Goal: Download file/media

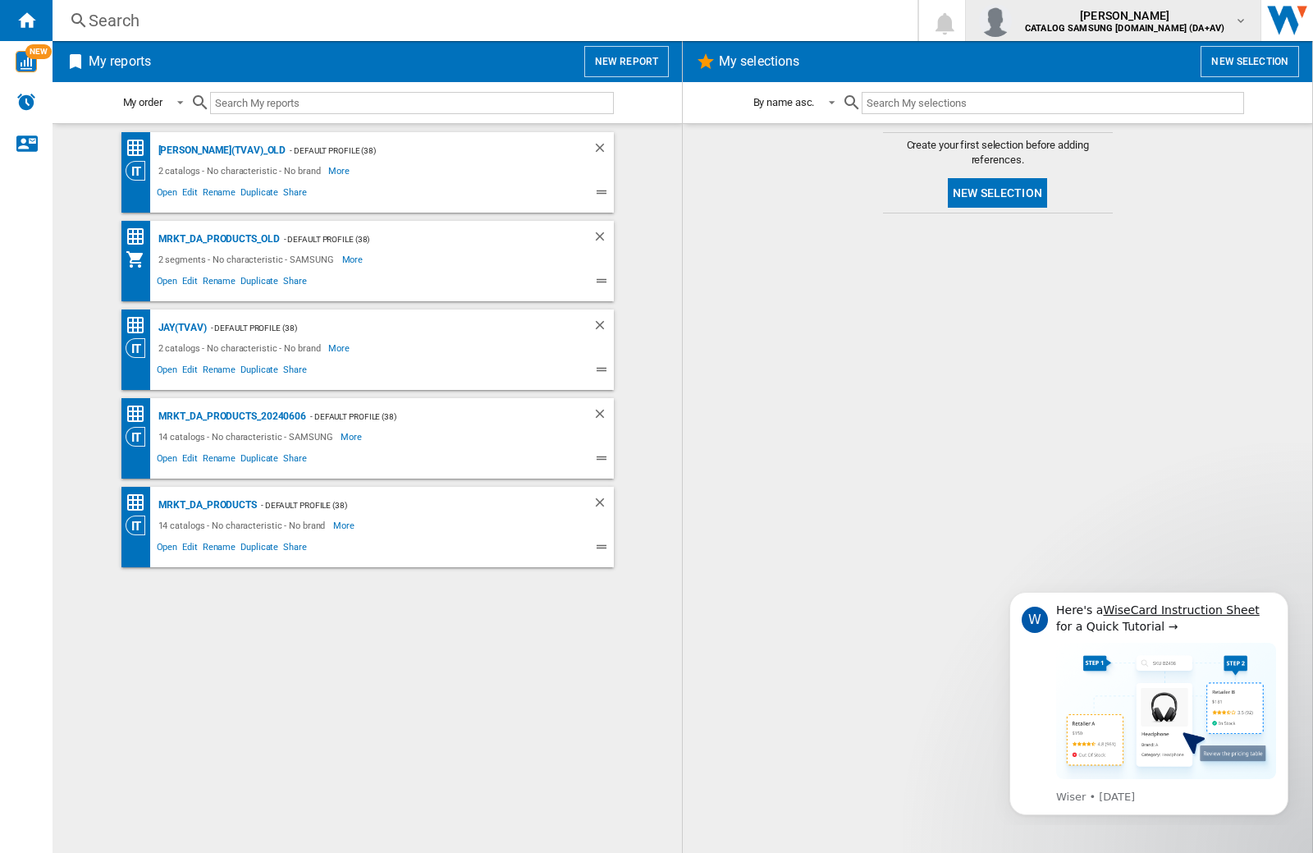
click at [1012, 21] on img "button" at bounding box center [995, 20] width 33 height 33
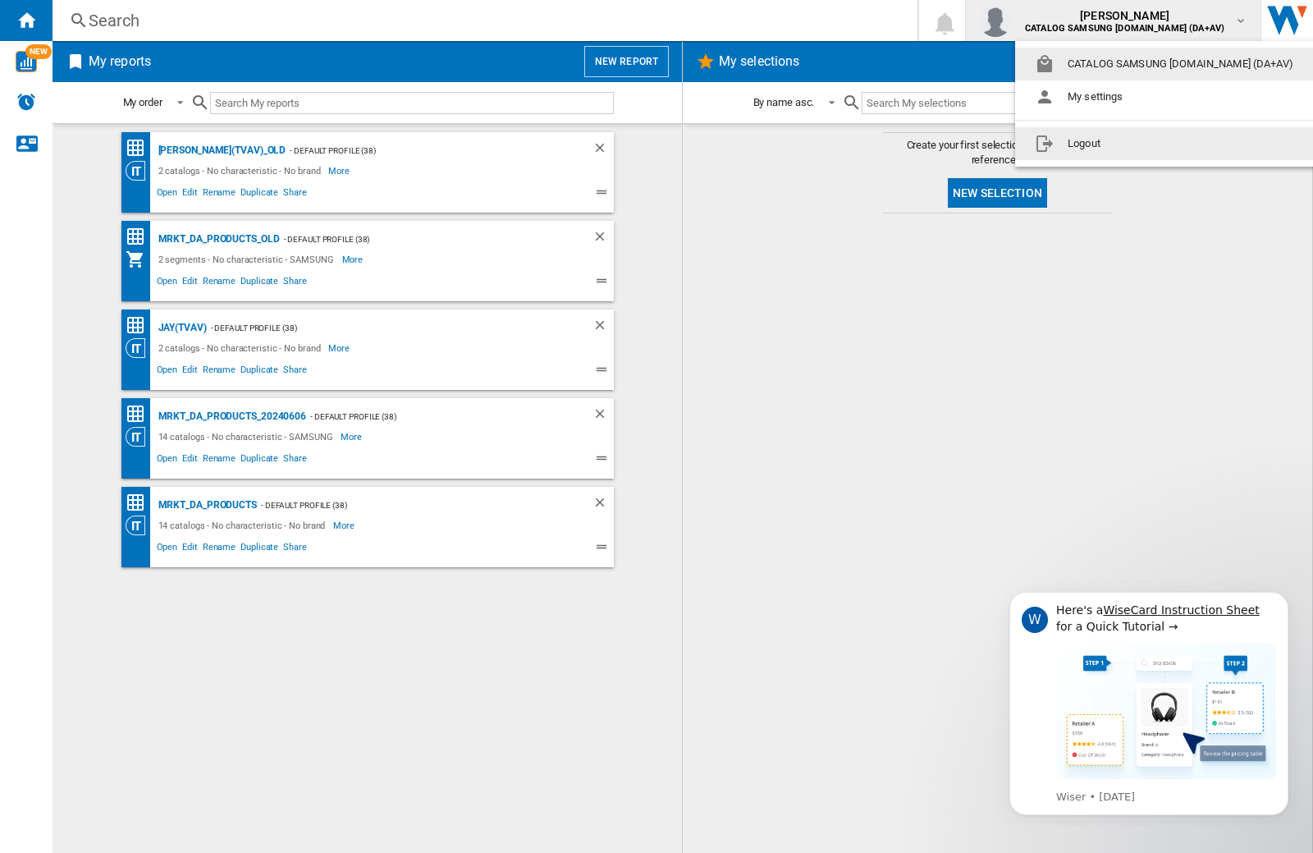
click at [1142, 144] on button "Logout" at bounding box center [1167, 143] width 305 height 33
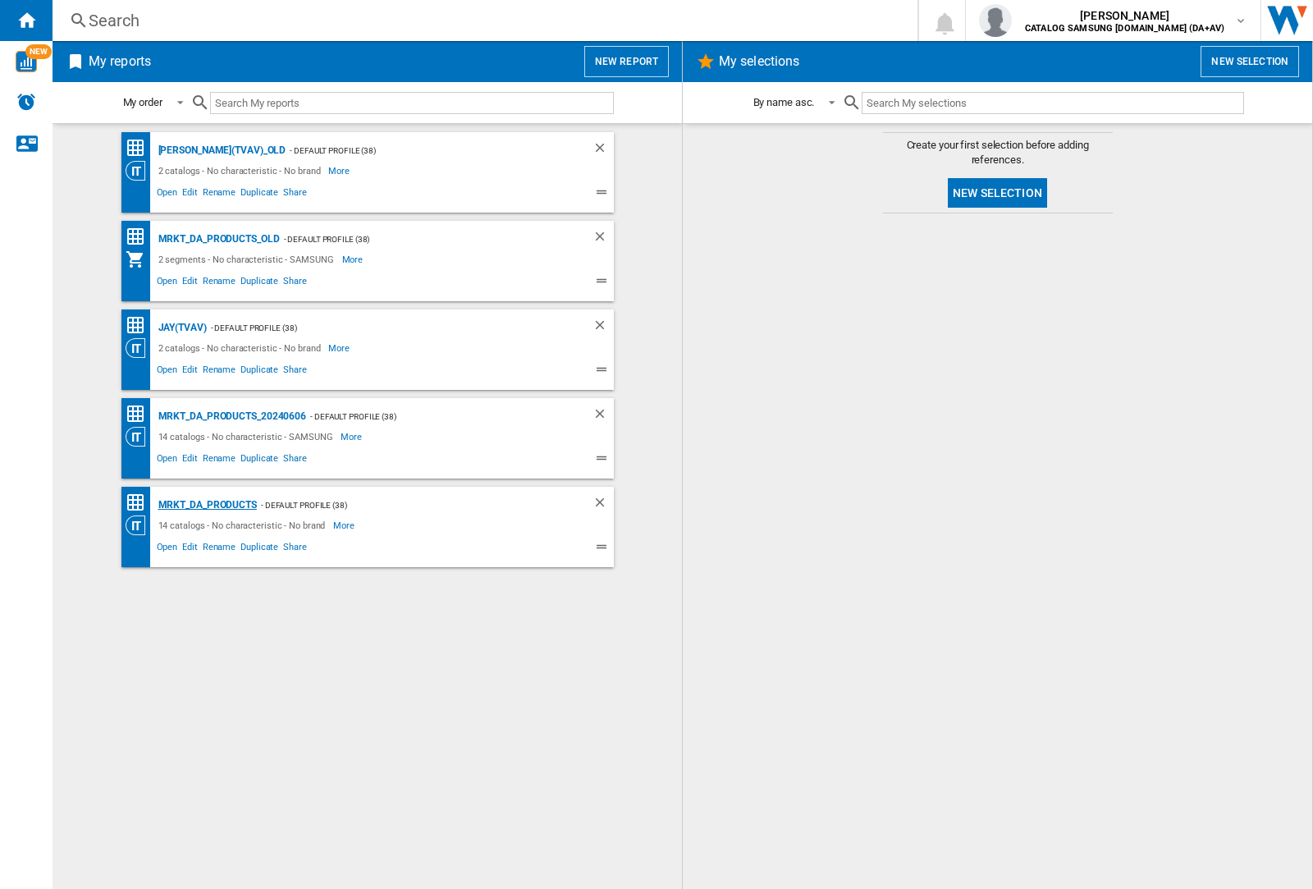
click at [207, 505] on div "MRKT_DA_PRODUCTS" at bounding box center [205, 505] width 103 height 21
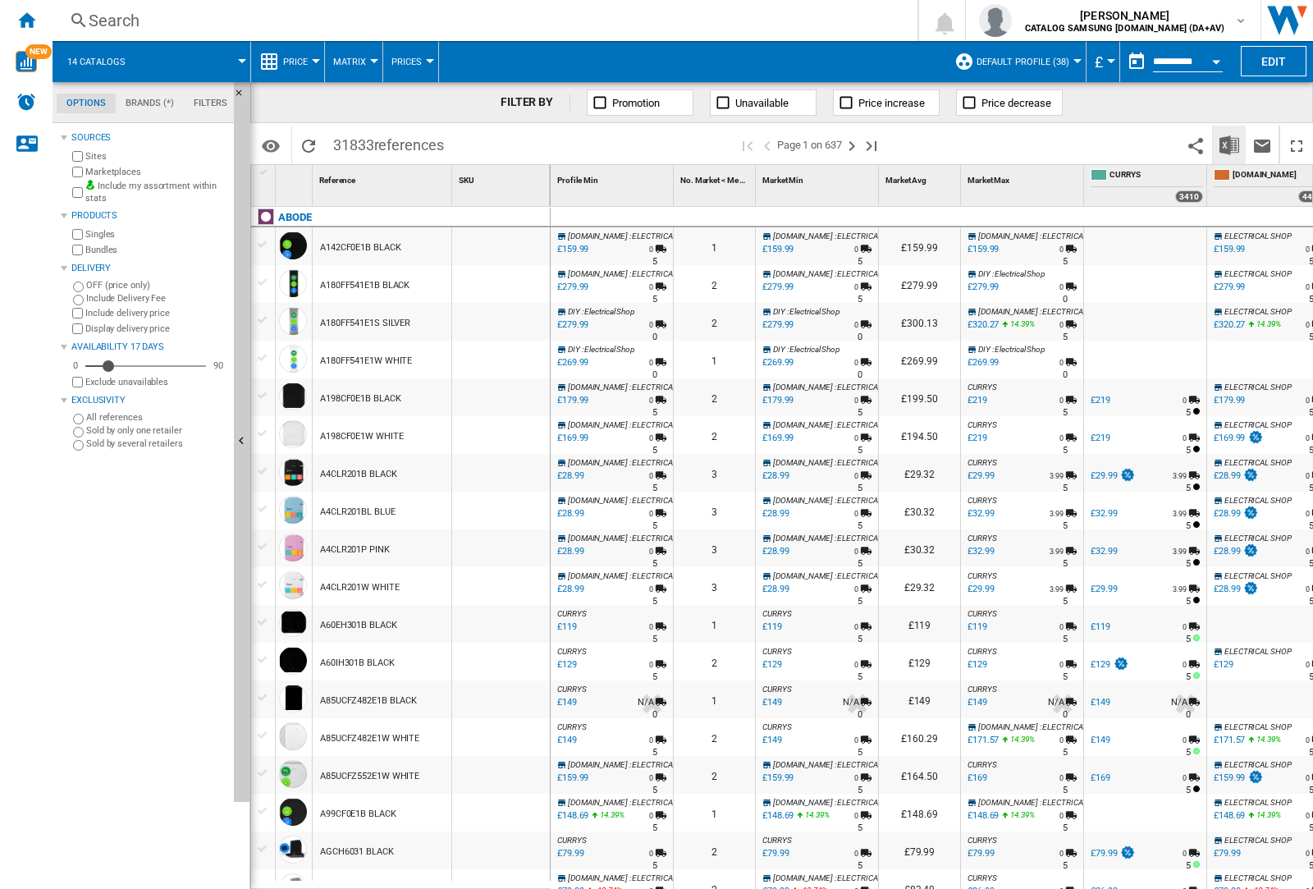
click at [1229, 144] on img "Download in Excel" at bounding box center [1230, 145] width 20 height 20
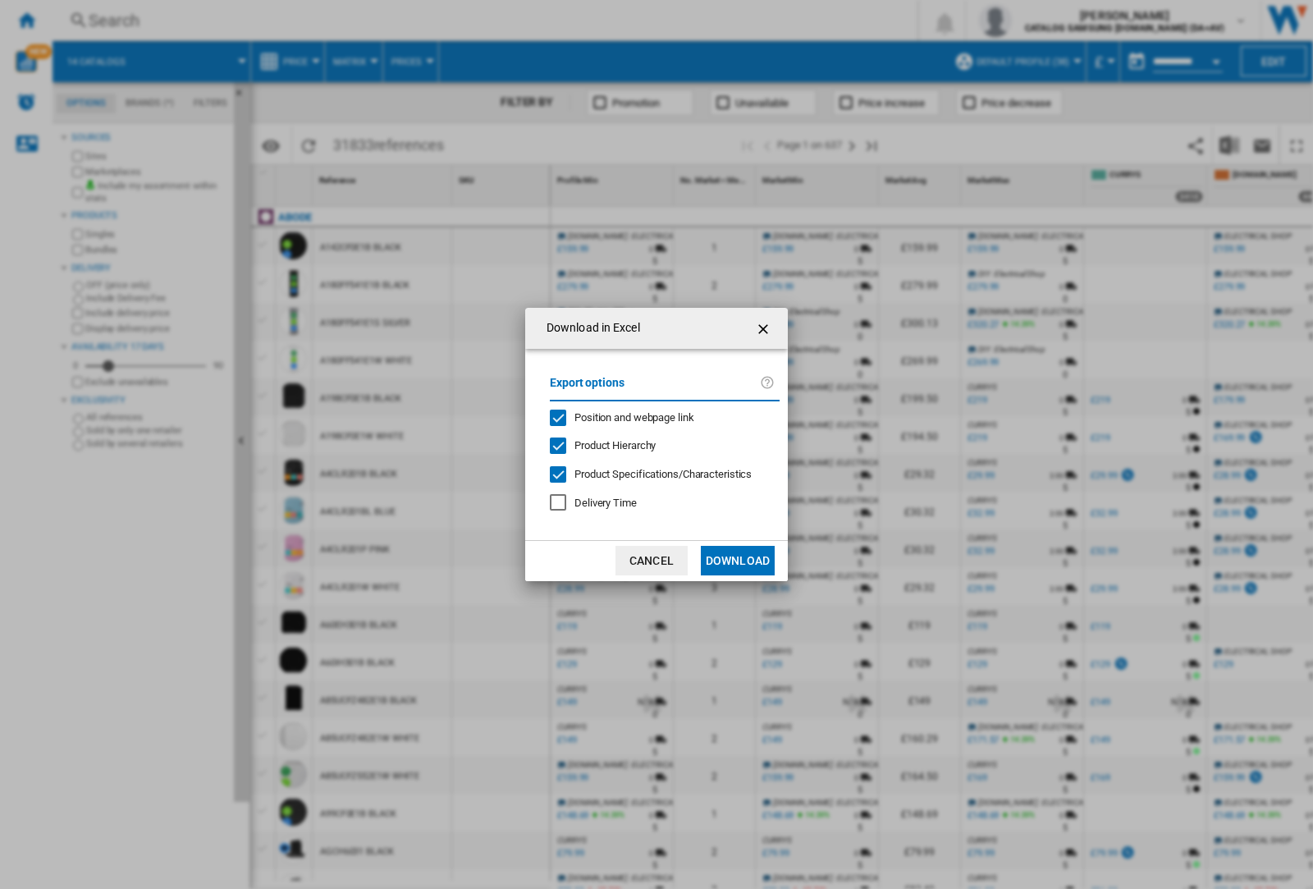
click at [624, 417] on span "Position and webpage link" at bounding box center [635, 417] width 120 height 12
click at [738, 561] on button "Download" at bounding box center [738, 561] width 74 height 30
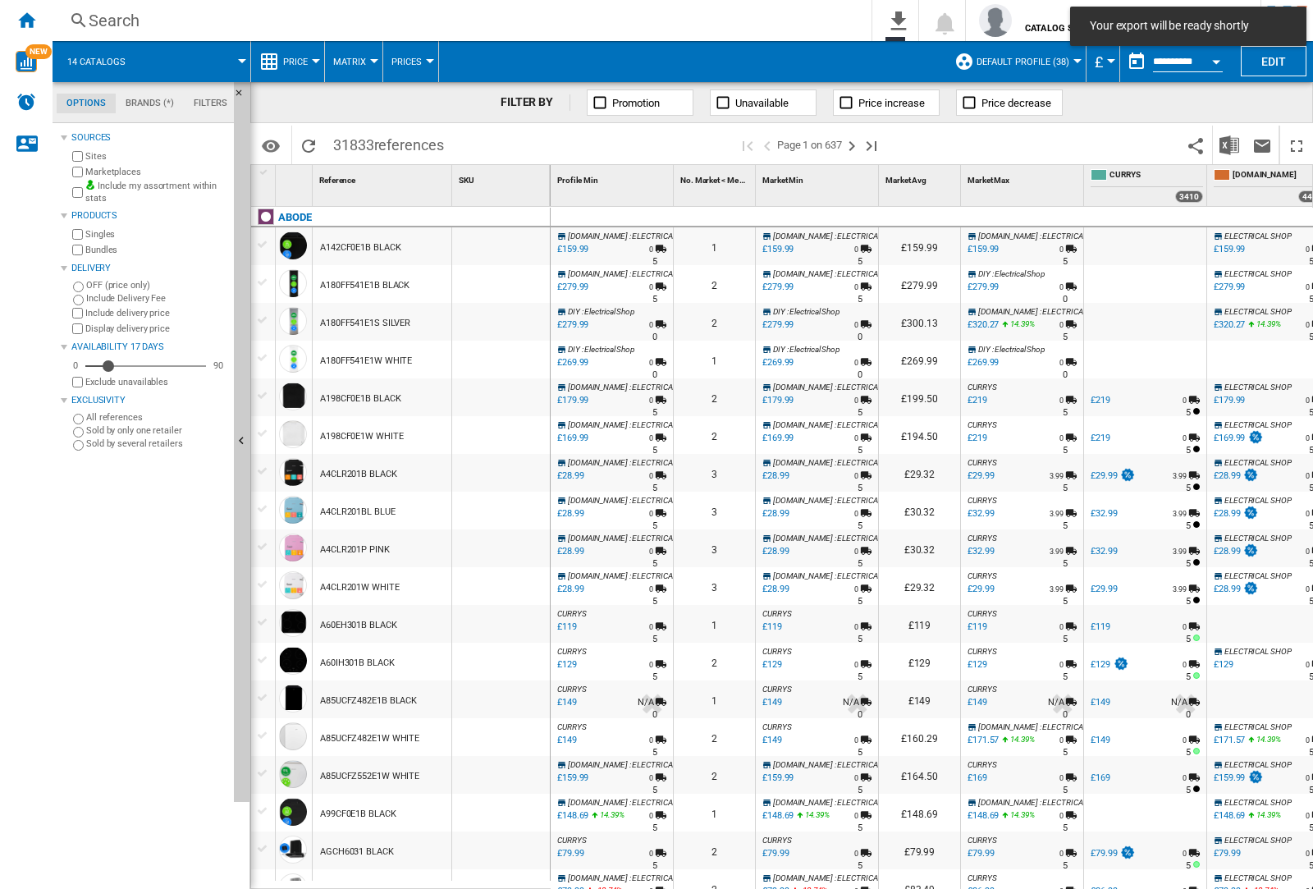
click at [511, 281] on div at bounding box center [501, 284] width 98 height 38
